Goal: Task Accomplishment & Management: Use online tool/utility

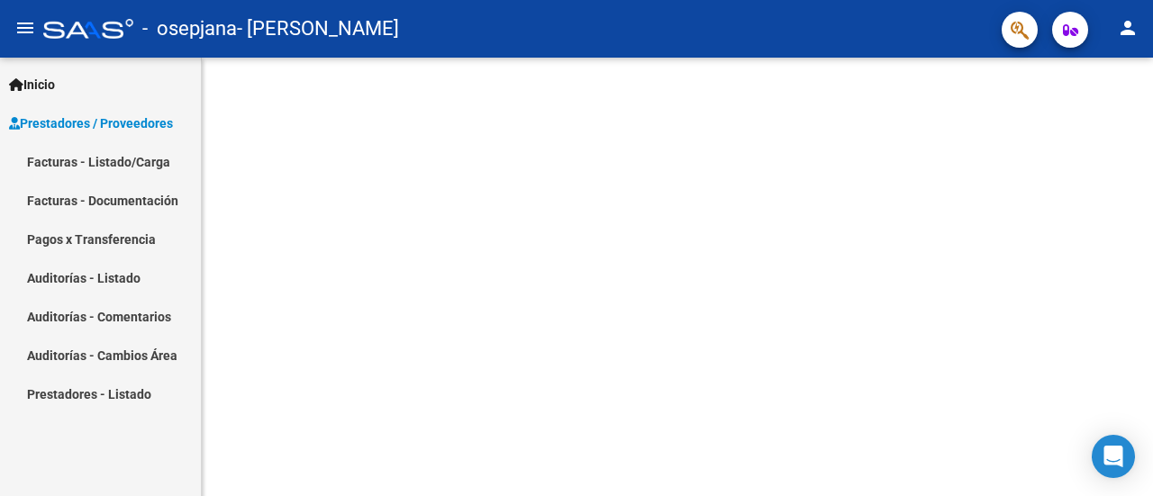
click at [122, 125] on span "Prestadores / Proveedores" at bounding box center [91, 123] width 164 height 20
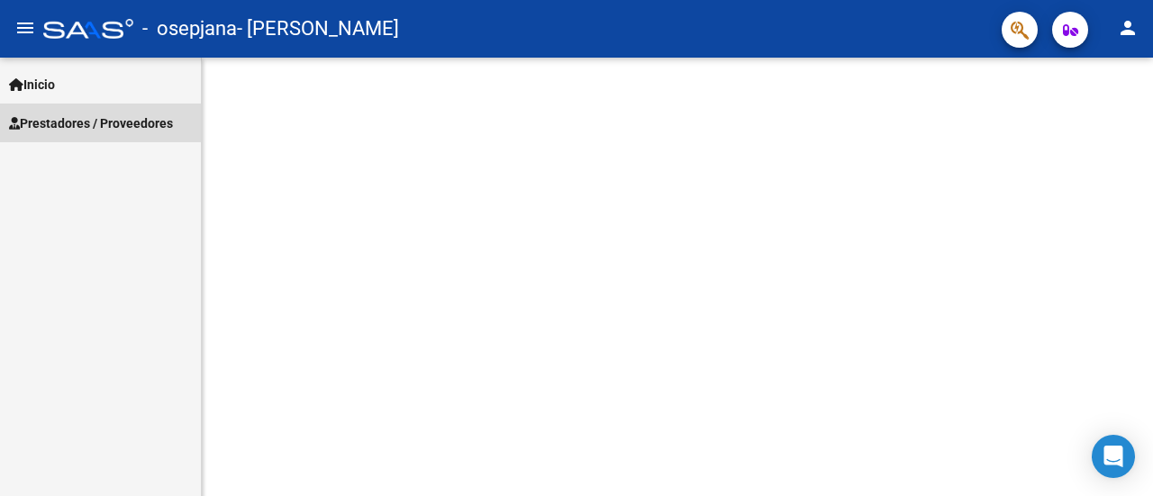
click at [97, 111] on link "Prestadores / Proveedores" at bounding box center [100, 123] width 201 height 39
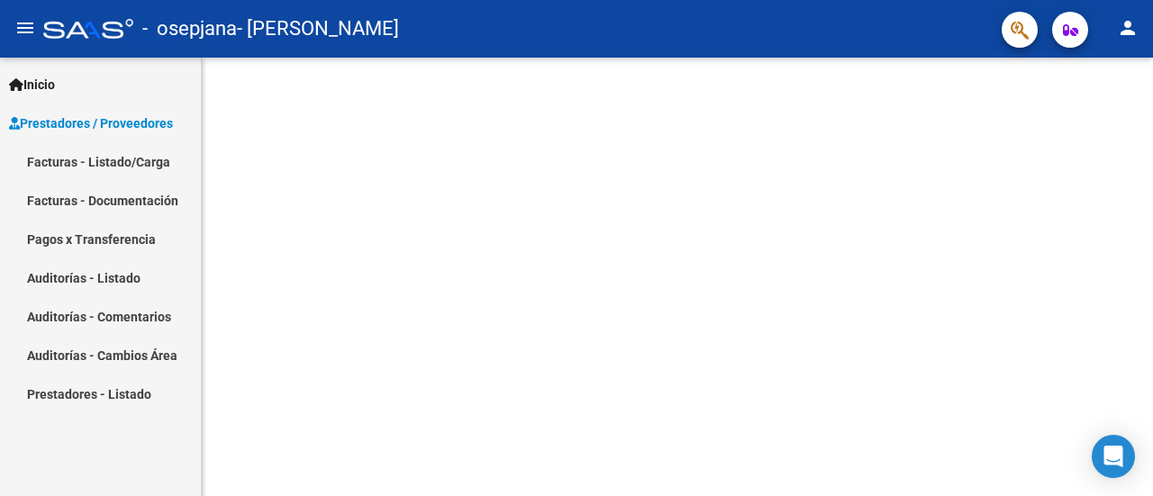
click at [118, 170] on link "Facturas - Listado/Carga" at bounding box center [100, 161] width 201 height 39
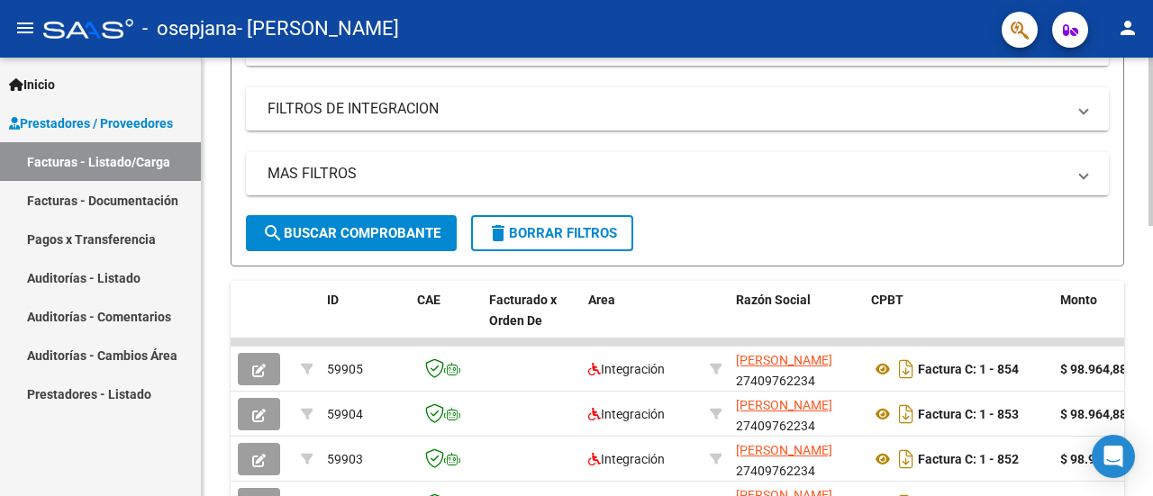
scroll to position [283, 0]
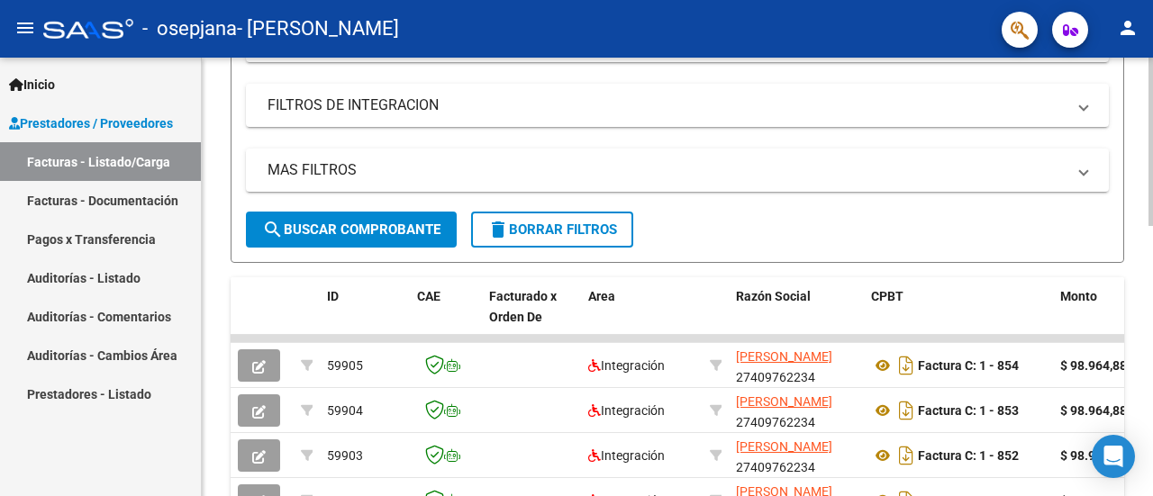
click at [1136, 236] on div "Video tutorial PRESTADORES -> Listado de CPBTs Emitidos por Prestadores / Prove…" at bounding box center [679, 338] width 955 height 1127
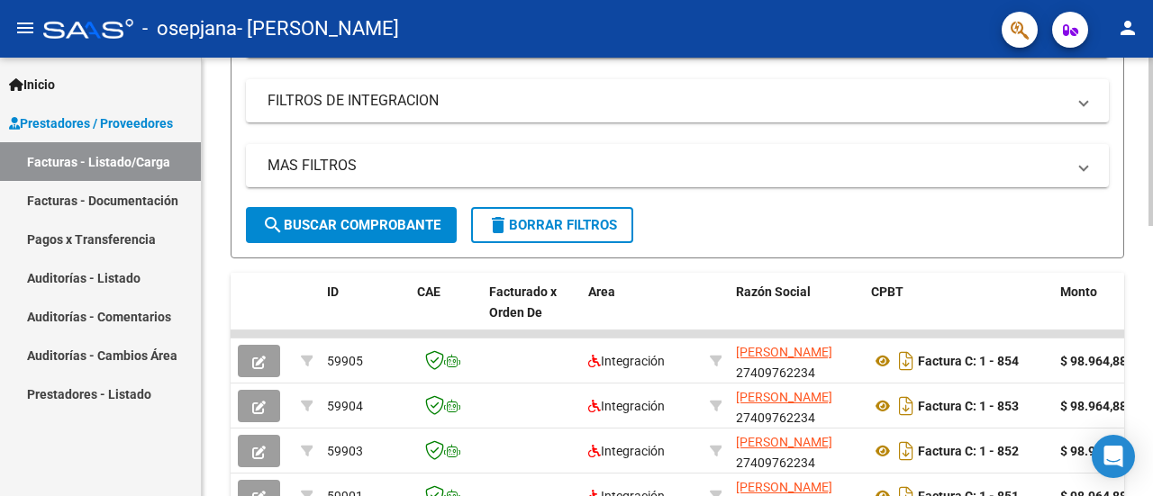
scroll to position [0, 0]
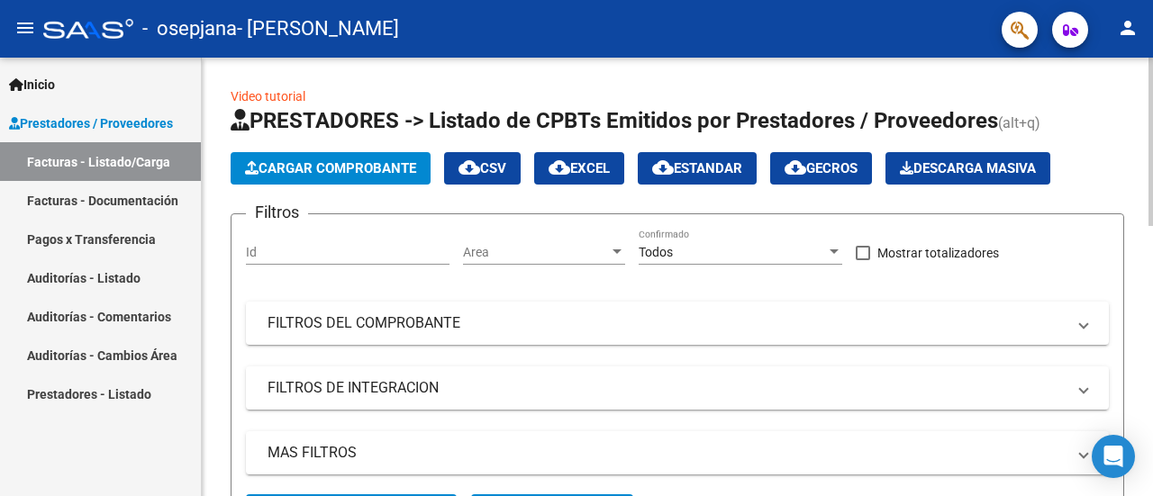
click at [1121, 44] on div "menu - osepjana - [PERSON_NAME] person Inicio Instructivos Contacto OS Prestado…" at bounding box center [576, 248] width 1153 height 496
click at [366, 160] on span "Cargar Comprobante" at bounding box center [330, 168] width 171 height 16
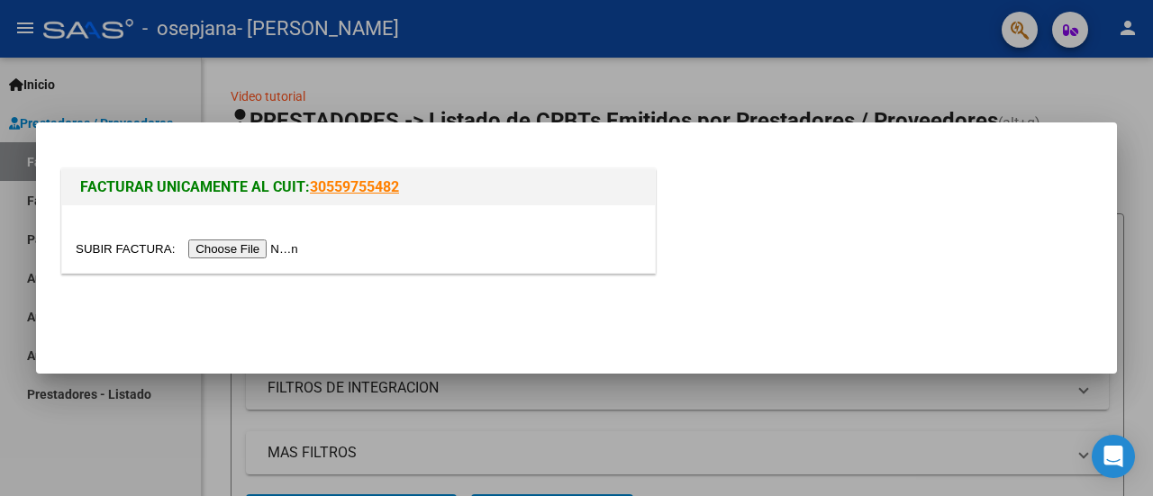
click at [267, 249] on input "file" at bounding box center [190, 249] width 228 height 19
click at [218, 248] on input "file" at bounding box center [190, 249] width 228 height 19
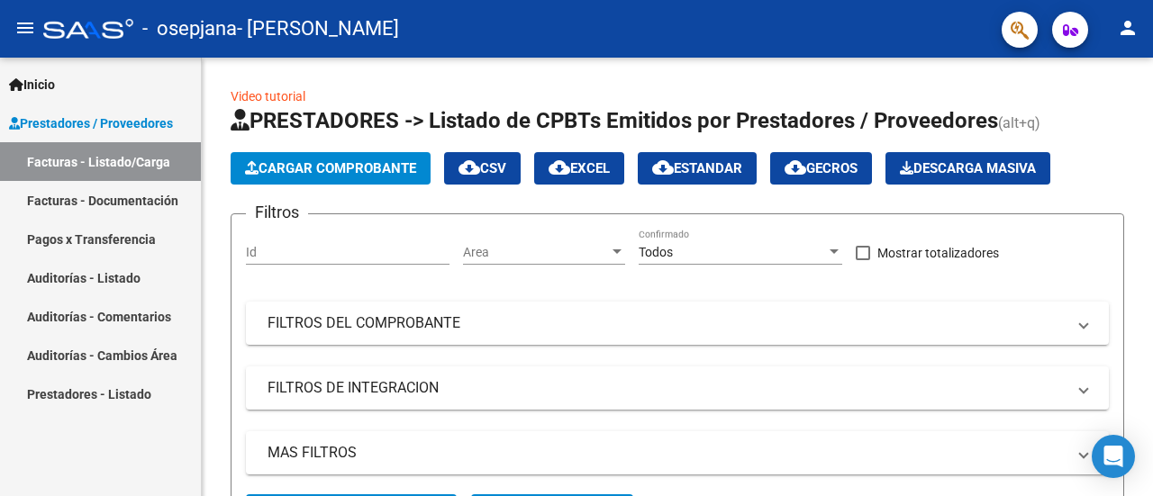
click at [30, 192] on link "Facturas - Documentación" at bounding box center [100, 200] width 201 height 39
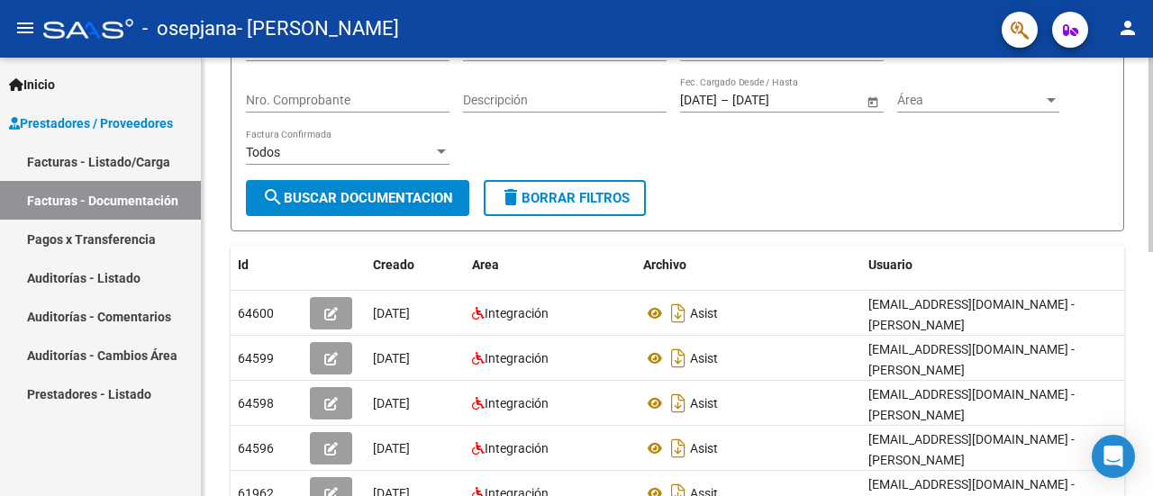
scroll to position [213, 0]
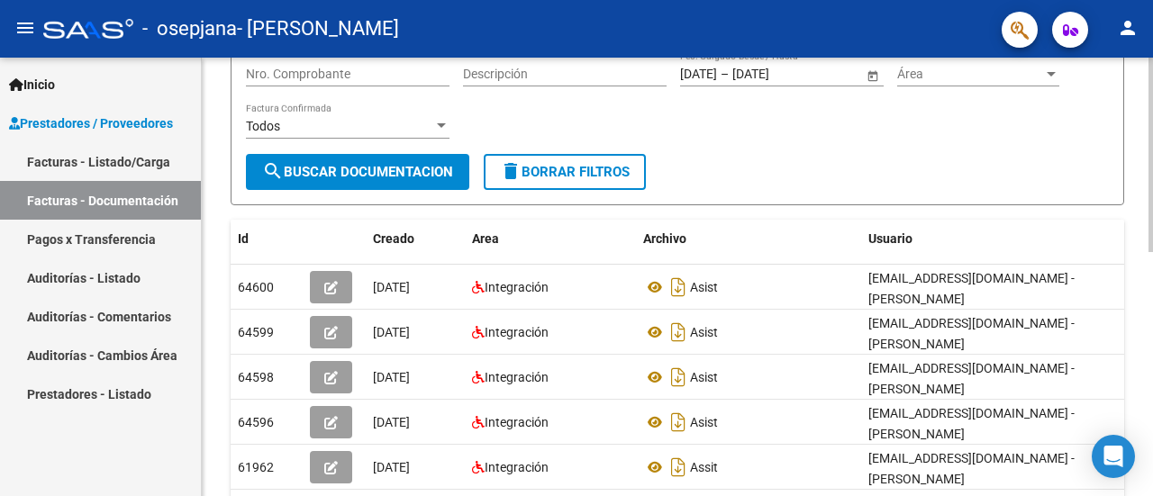
click at [1145, 256] on div "PRESTADORES -> Comprobantes - Documentación Respaldatoria cloud_download Export…" at bounding box center [679, 336] width 955 height 976
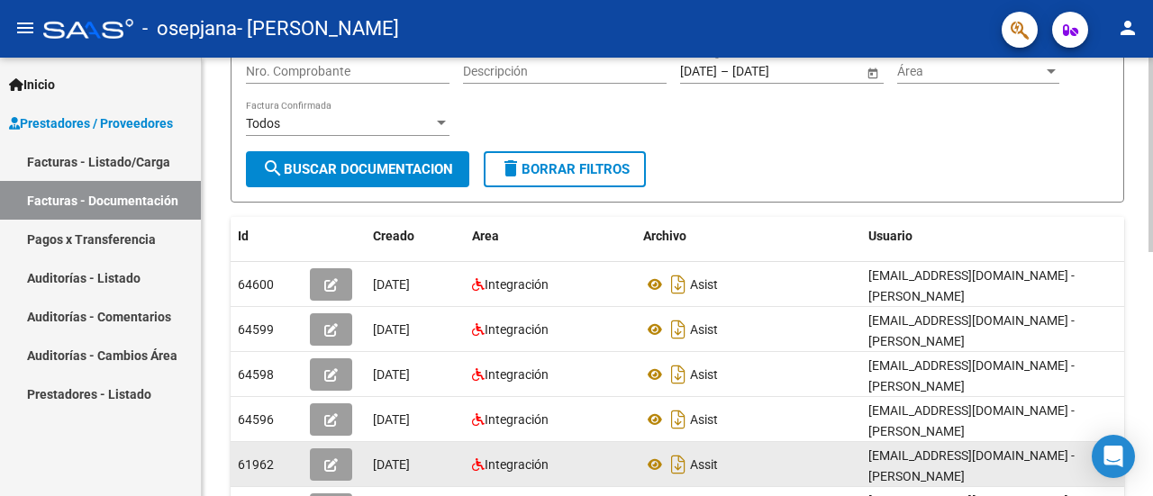
click at [746, 464] on div "Assit" at bounding box center [748, 464] width 211 height 29
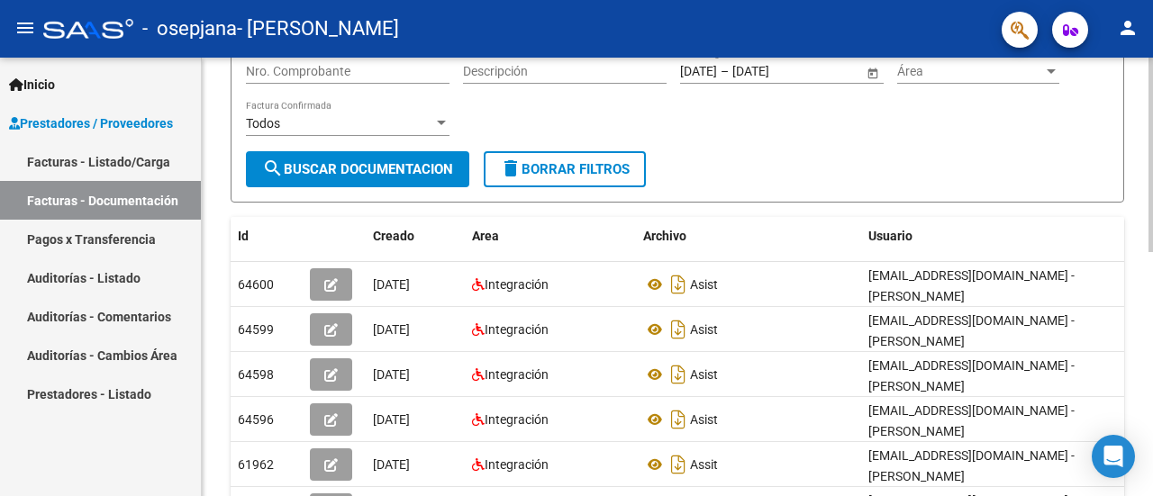
drag, startPoint x: 1147, startPoint y: 226, endPoint x: 1133, endPoint y: 276, distance: 52.4
click at [1133, 276] on div "PRESTADORES -> Comprobantes - Documentación Respaldatoria cloud_download Export…" at bounding box center [677, 333] width 951 height 976
click at [1140, 224] on div "PRESTADORES -> Comprobantes - Documentación Respaldatoria cloud_download Export…" at bounding box center [677, 333] width 951 height 976
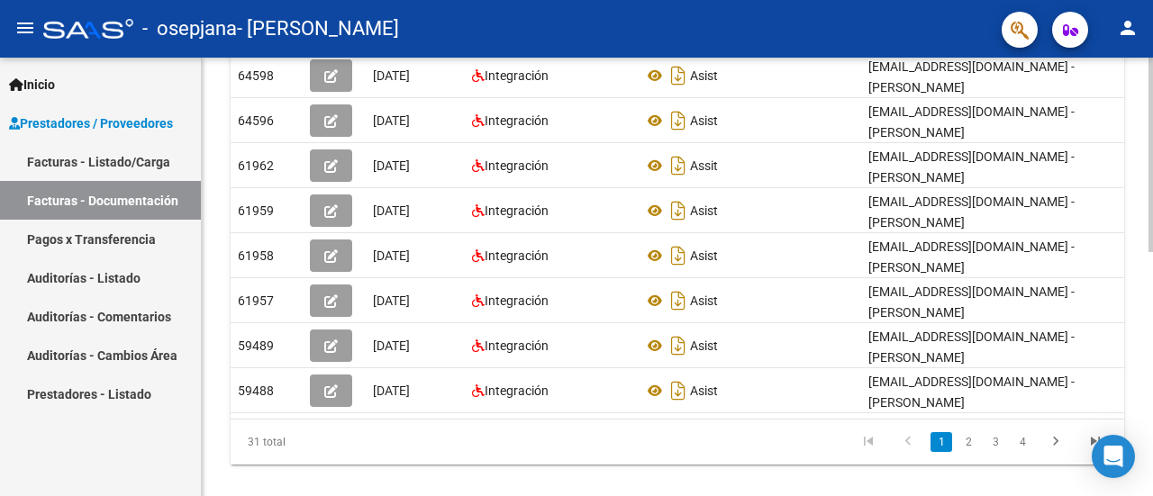
scroll to position [550, 0]
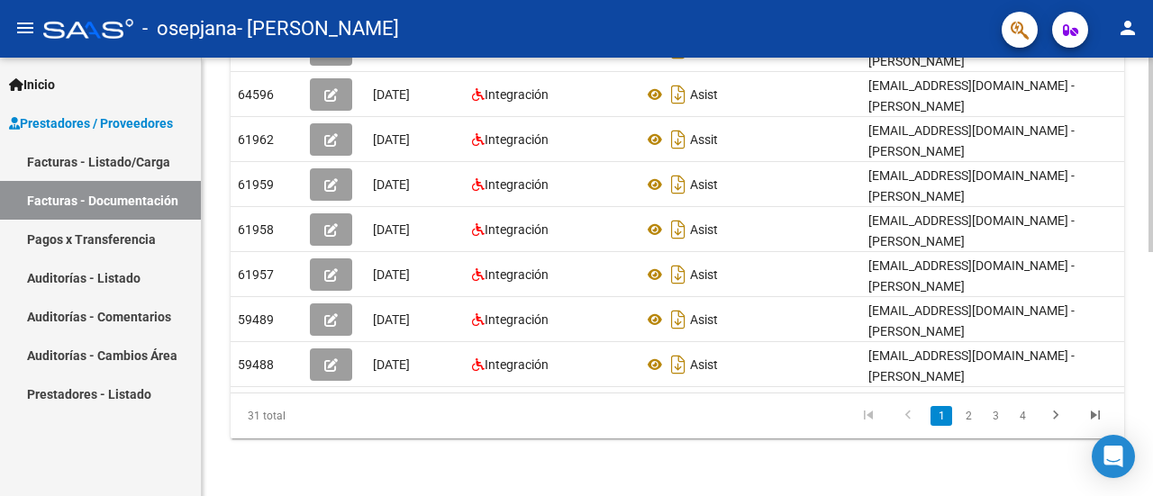
click at [1145, 384] on div "PRESTADORES -> Comprobantes - Documentación Respaldatoria cloud_download Export…" at bounding box center [679, 8] width 955 height 976
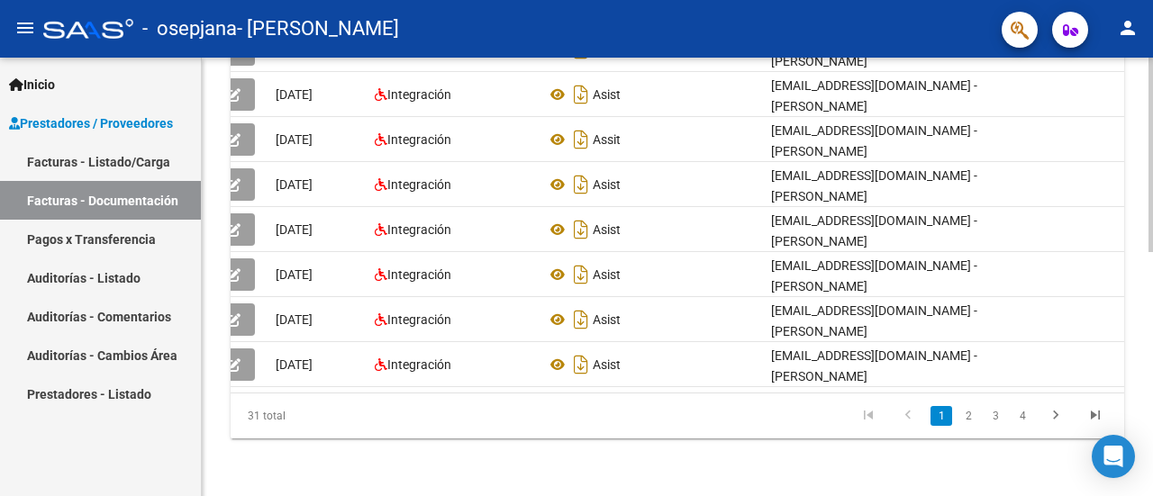
scroll to position [0, 0]
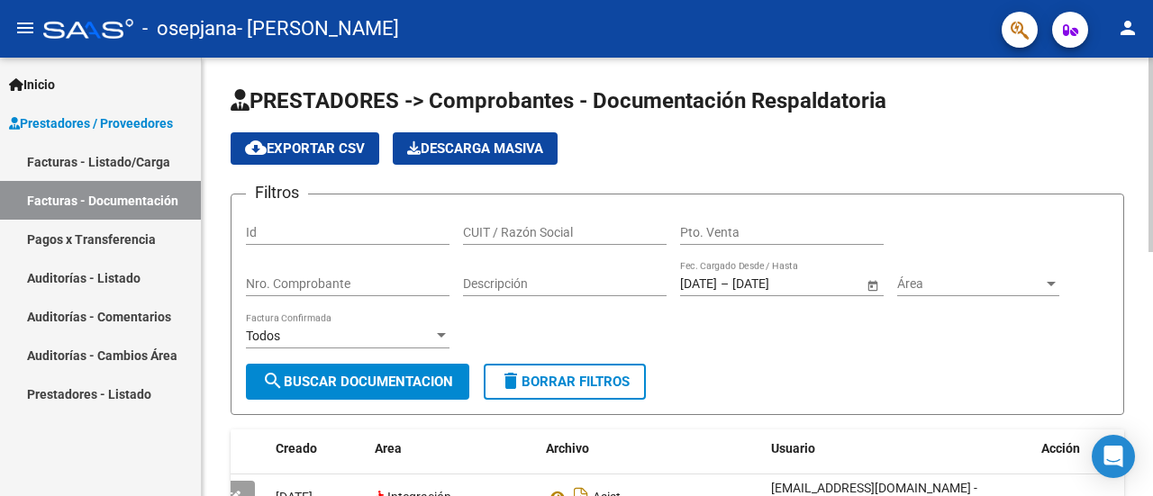
click at [1152, 65] on div at bounding box center [1150, 155] width 5 height 195
click at [156, 154] on link "Facturas - Listado/Carga" at bounding box center [100, 161] width 201 height 39
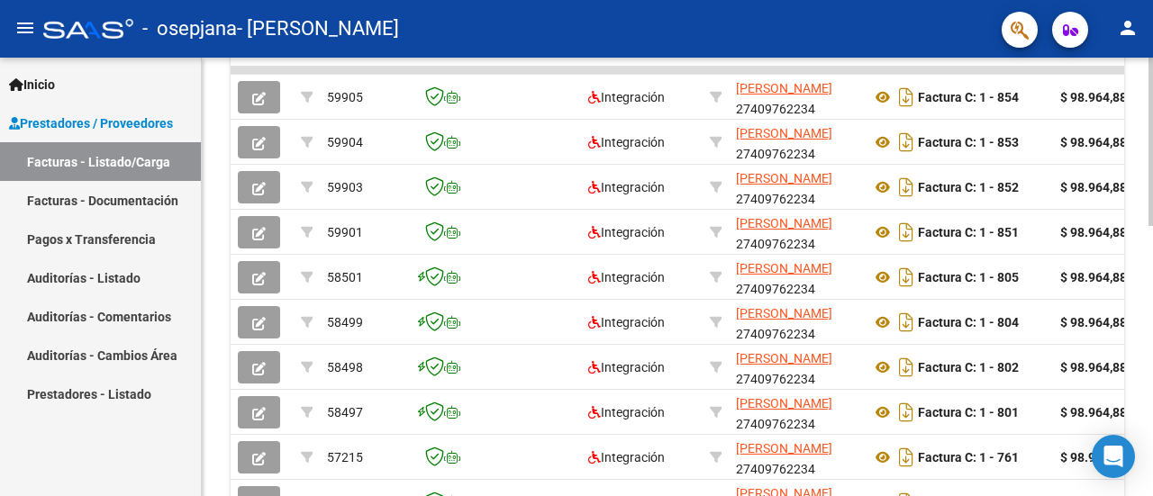
scroll to position [666, 0]
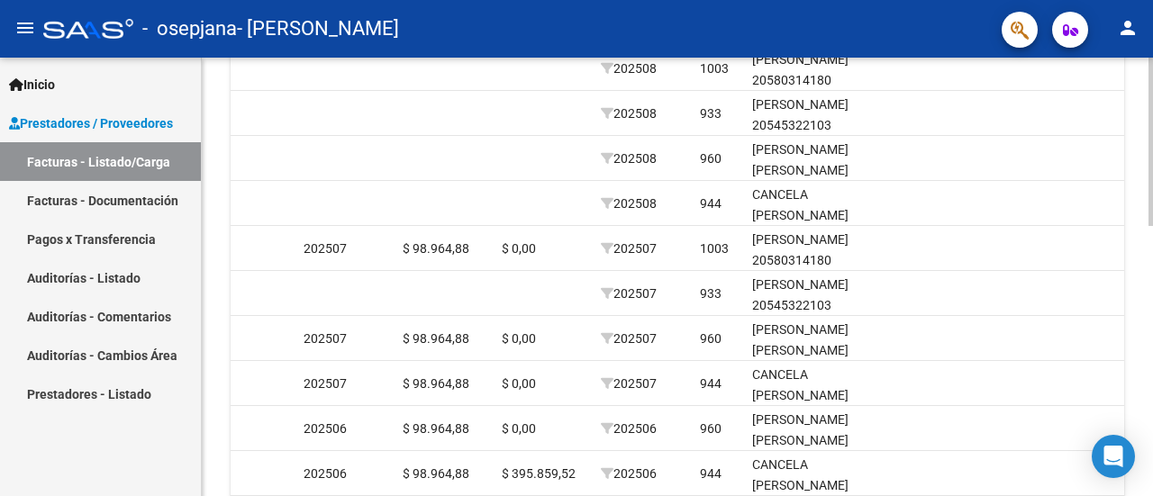
scroll to position [588, 0]
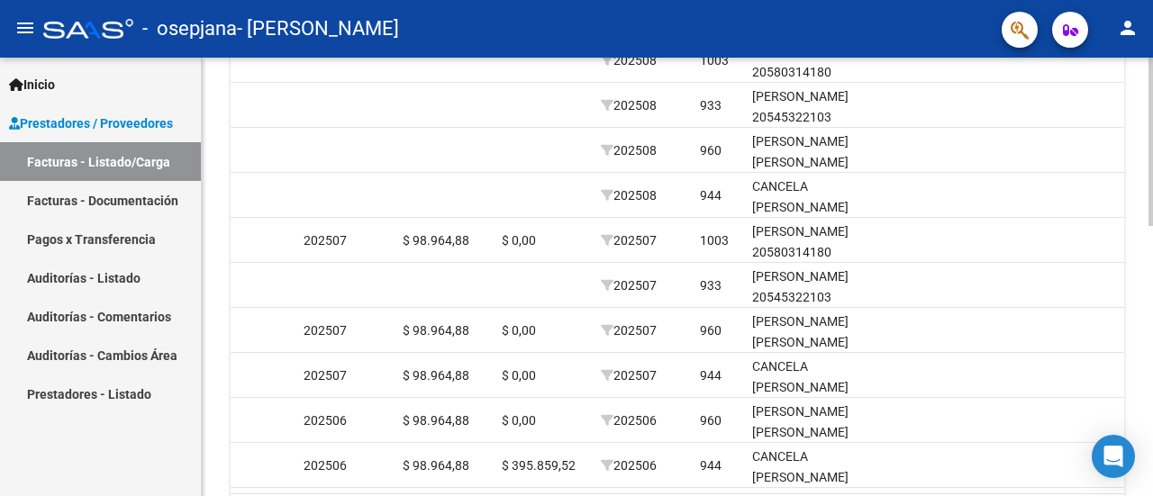
click at [1112, 345] on div "Video tutorial PRESTADORES -> Listado de CPBTs Emitidos por Prestadores / Prove…" at bounding box center [679, 33] width 955 height 1127
click at [87, 119] on span "Prestadores / Proveedores" at bounding box center [91, 123] width 164 height 20
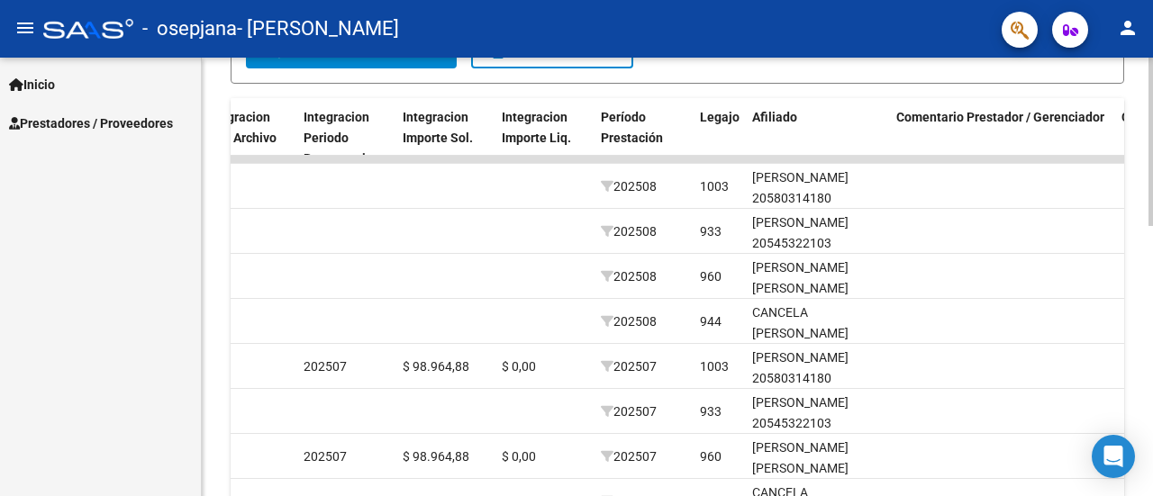
click at [1149, 294] on div at bounding box center [1150, 323] width 5 height 168
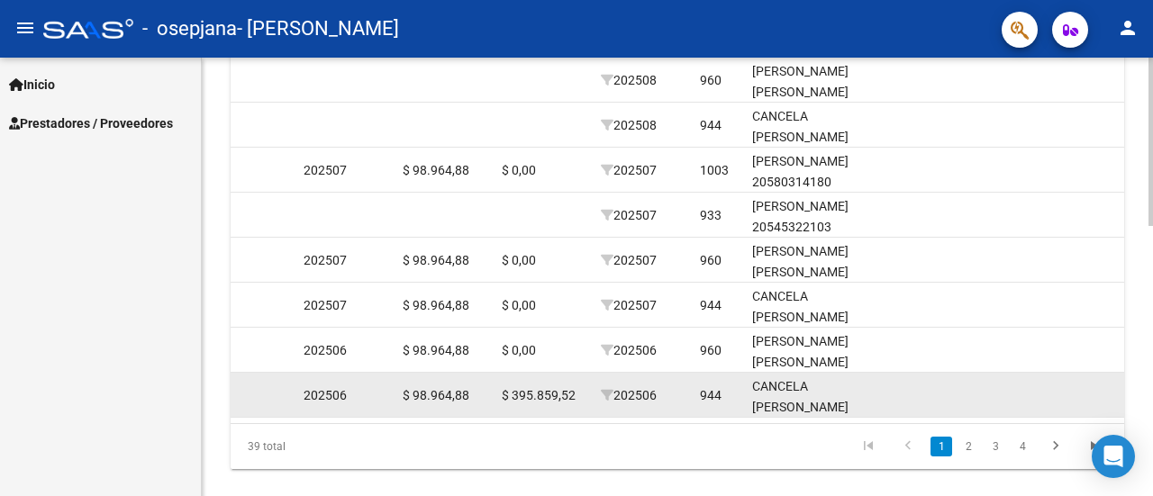
scroll to position [665, 0]
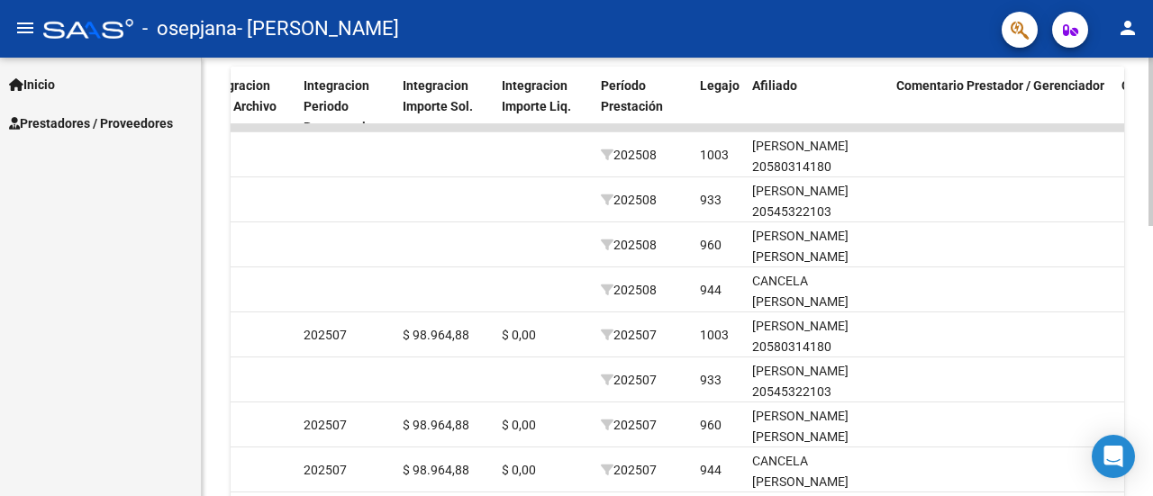
click at [1136, 294] on div "Video tutorial PRESTADORES -> Listado de CPBTs Emitidos por Prestadores / Prove…" at bounding box center [679, 127] width 955 height 1127
